Goal: Find specific page/section: Find specific page/section

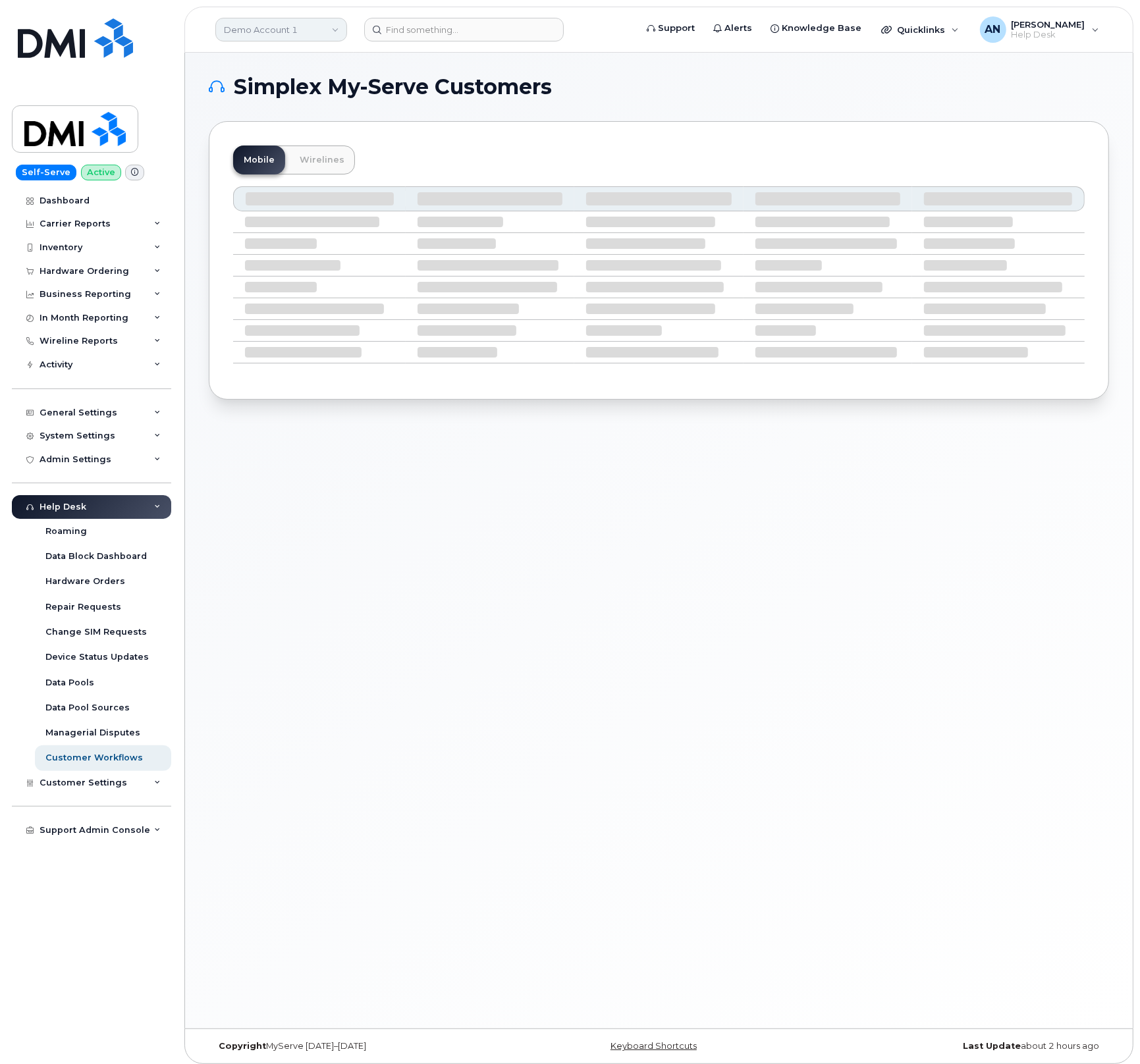
click at [306, 27] on link "Demo Account 1" at bounding box center [282, 30] width 132 height 24
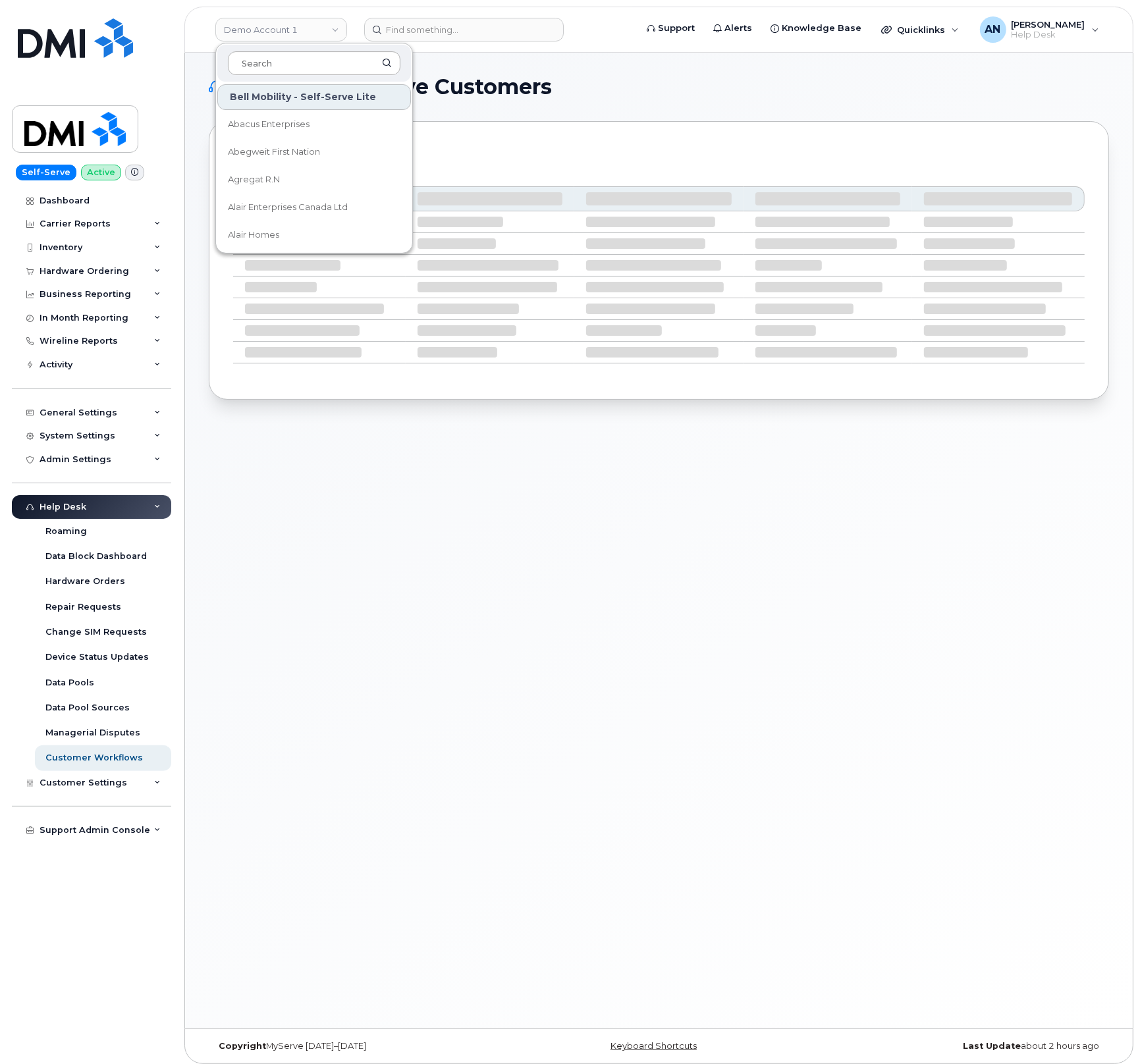
click at [324, 59] on input at bounding box center [314, 63] width 173 height 24
type input "R"
type input "t"
type input "Rent"
click at [258, 116] on link "Rentokil" at bounding box center [314, 124] width 193 height 27
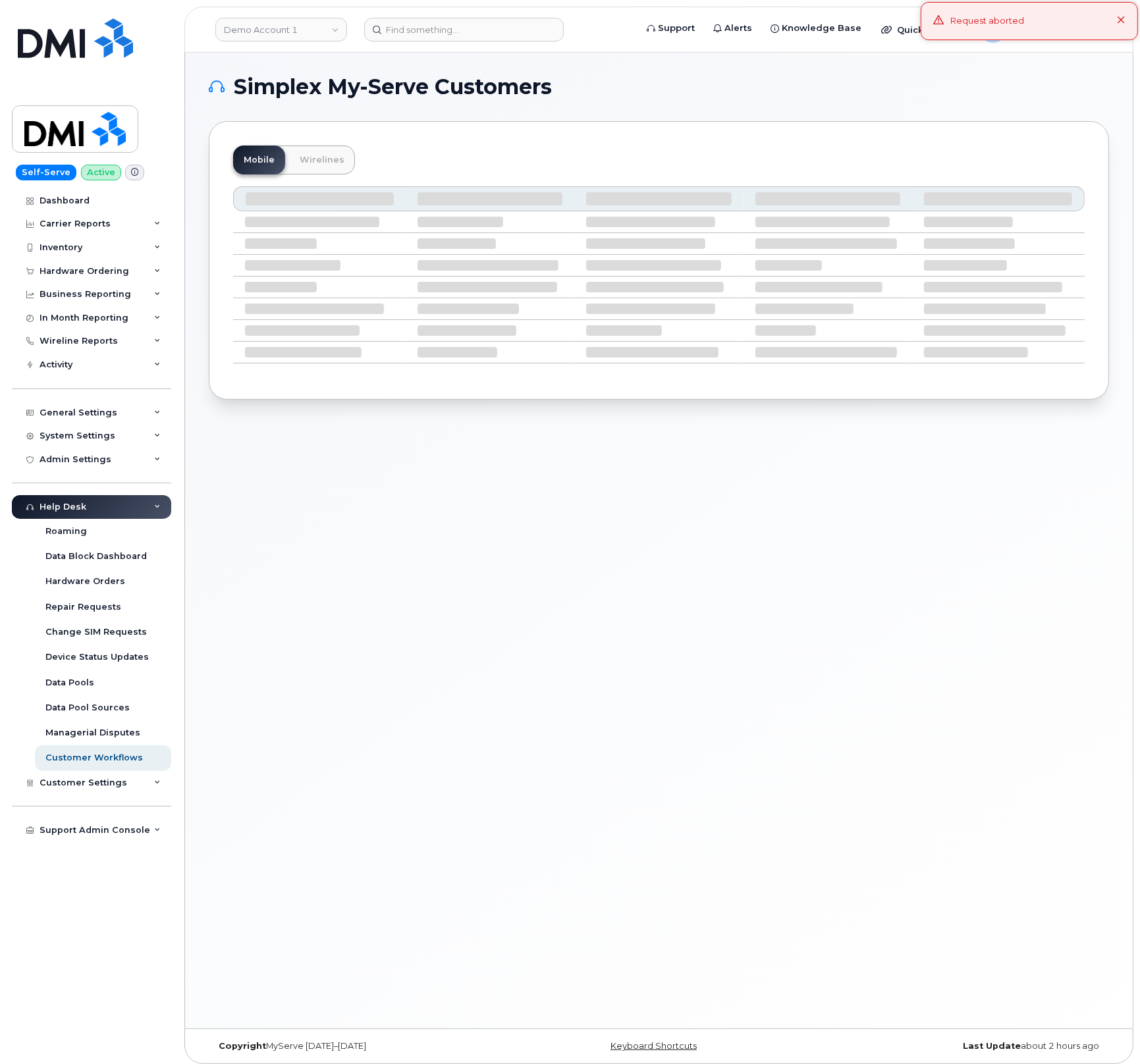
click at [1124, 21] on icon at bounding box center [1121, 21] width 9 height 9
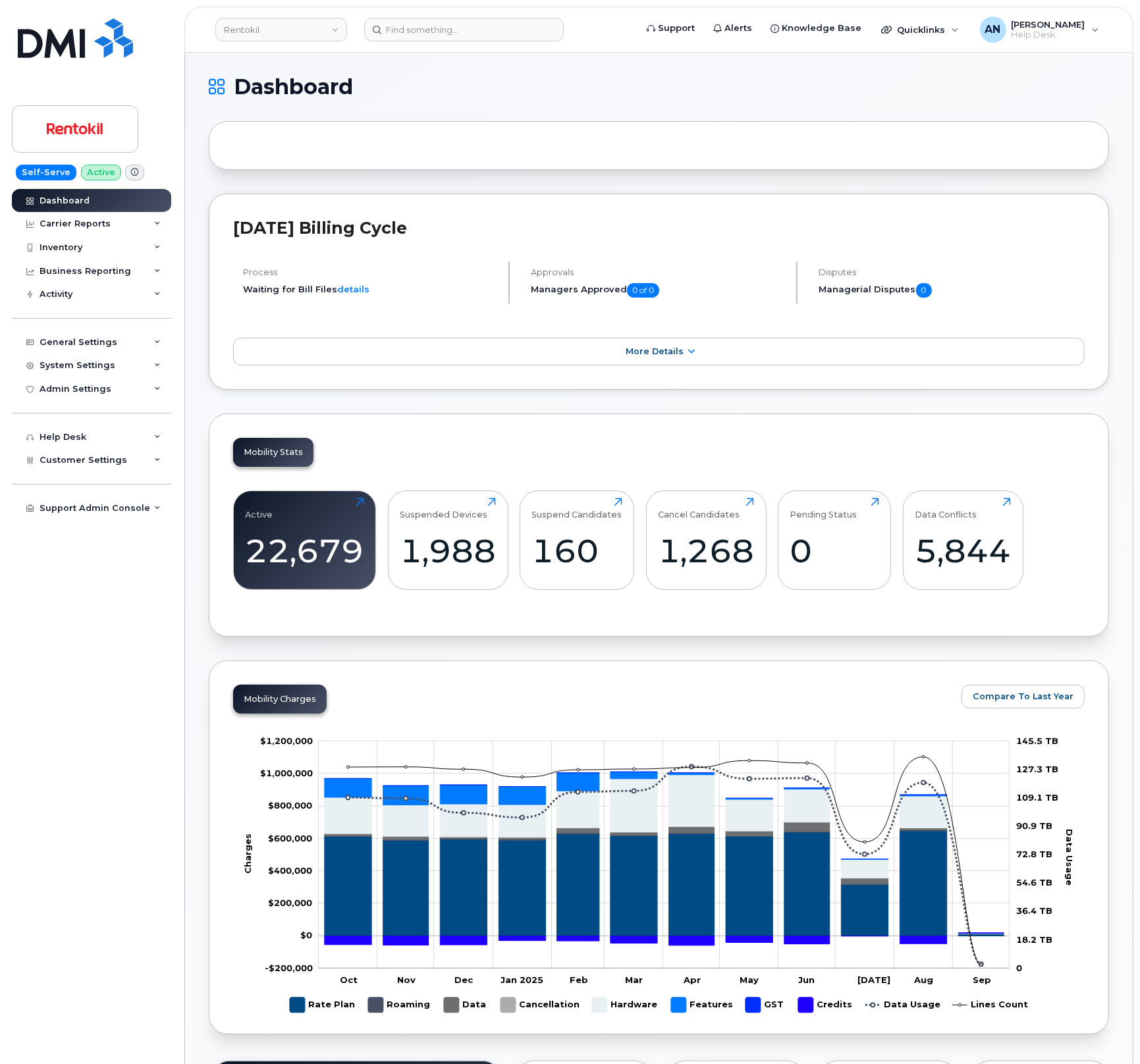
drag, startPoint x: 312, startPoint y: 169, endPoint x: 312, endPoint y: 153, distance: 16.0
click at [312, 168] on div at bounding box center [659, 146] width 900 height 49
click at [430, 28] on input at bounding box center [463, 30] width 199 height 24
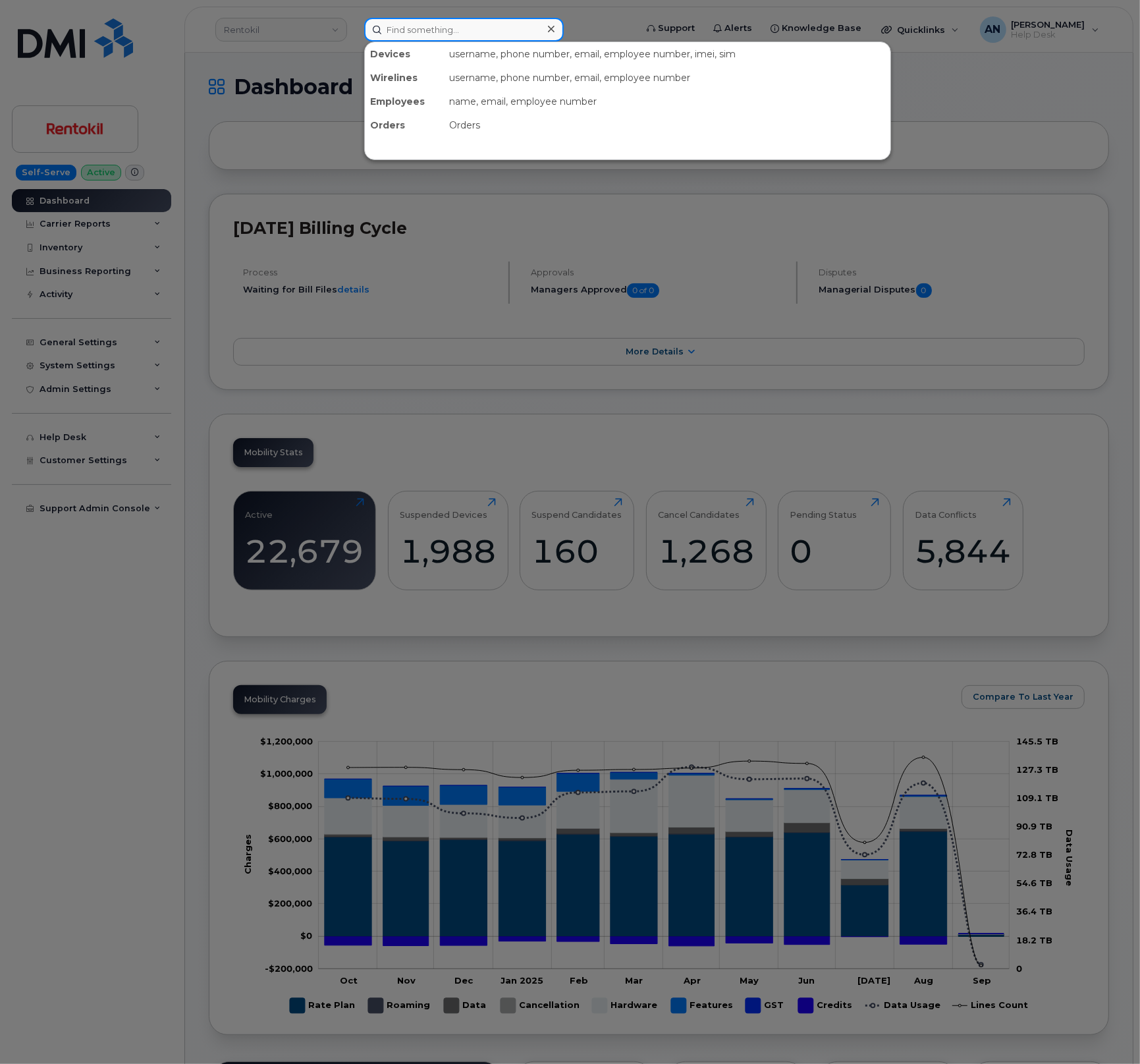
paste input "585-490-0718"
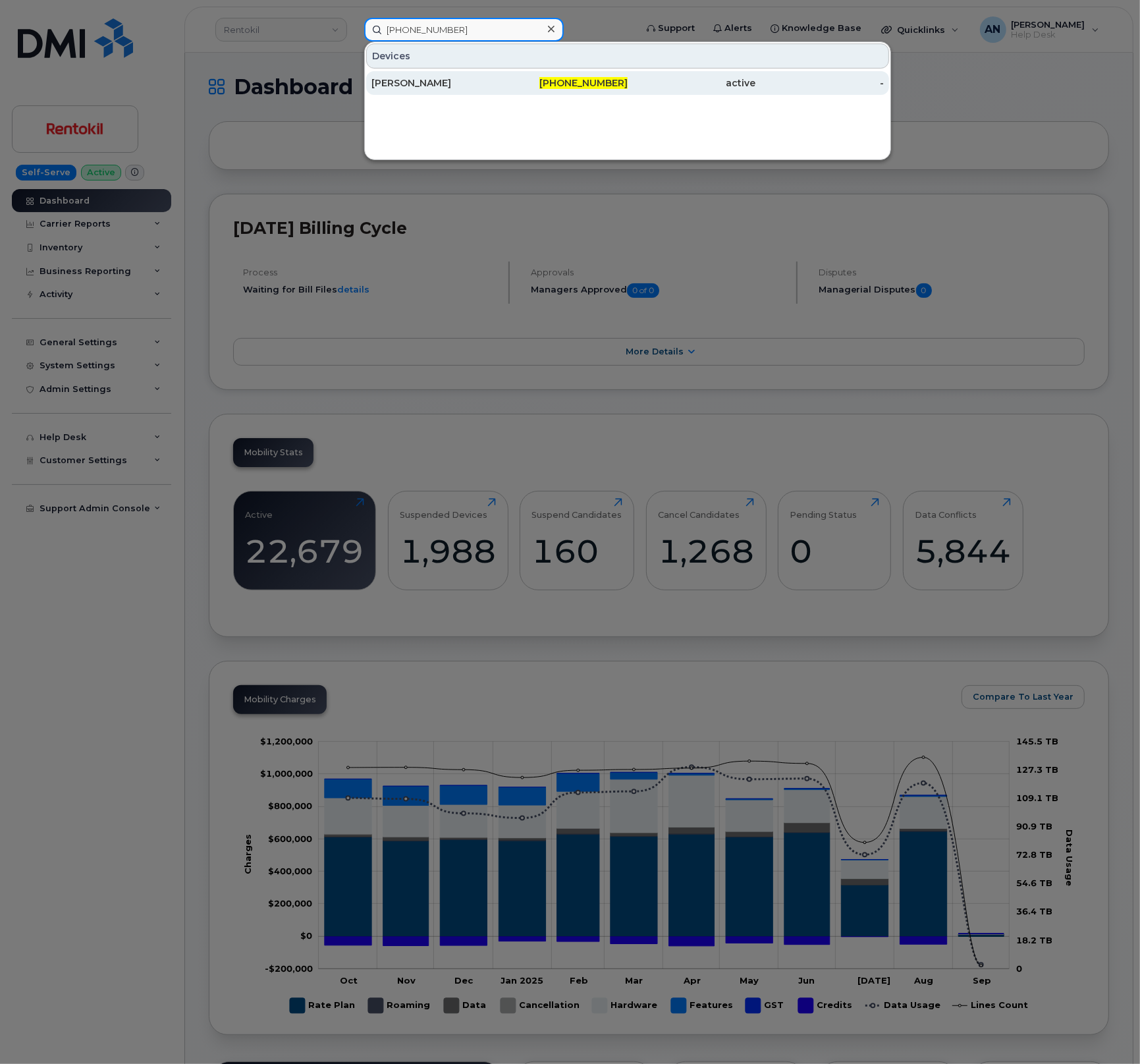
type input "585-490-0718"
click at [457, 75] on div "TODD SNYDER" at bounding box center [436, 83] width 128 height 24
